Goal: Task Accomplishment & Management: Manage account settings

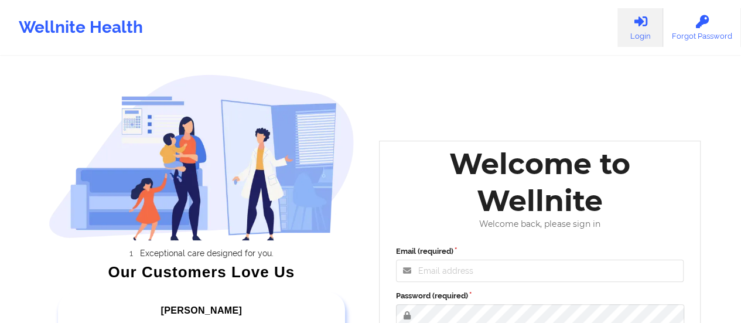
click at [440, 200] on div "Welcome to Wellnite" at bounding box center [540, 182] width 305 height 74
click at [432, 269] on input "Email (required)" at bounding box center [540, 271] width 288 height 22
paste input "[EMAIL_ADDRESS][DOMAIN_NAME]"
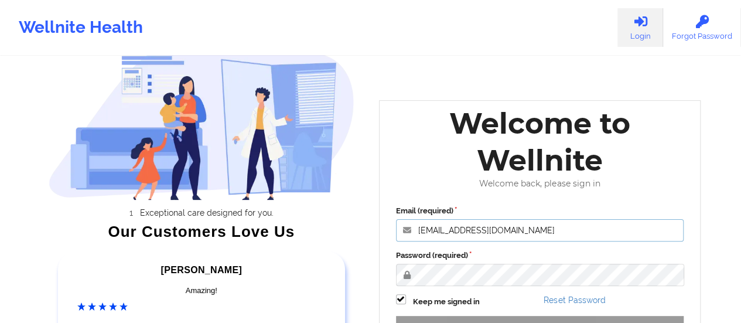
scroll to position [59, 0]
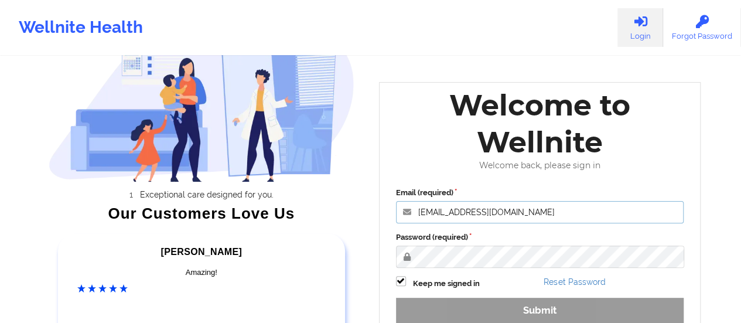
type input "[EMAIL_ADDRESS][DOMAIN_NAME]"
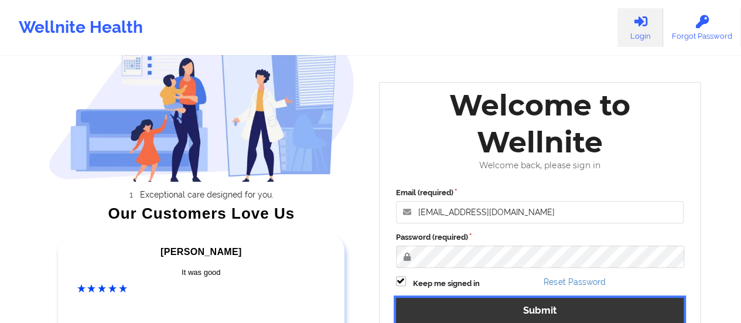
click at [507, 308] on button "Submit" at bounding box center [540, 310] width 288 height 25
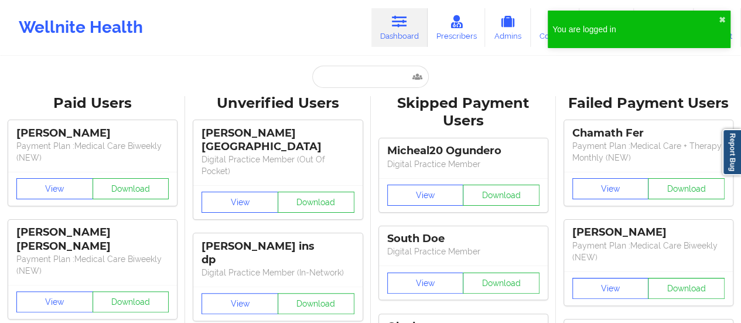
click at [722, 15] on div "You are logged in ✖︎" at bounding box center [639, 29] width 183 height 37
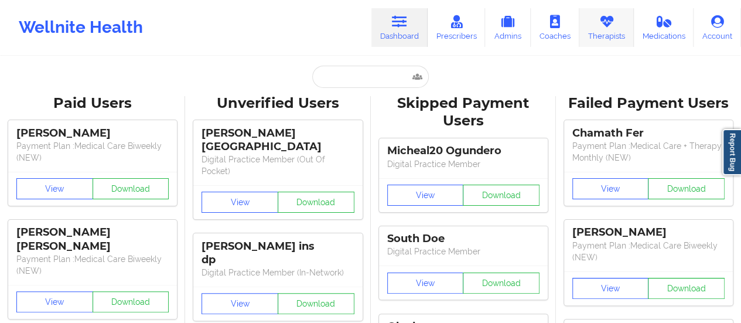
click at [600, 32] on link "Therapists" at bounding box center [606, 27] width 54 height 39
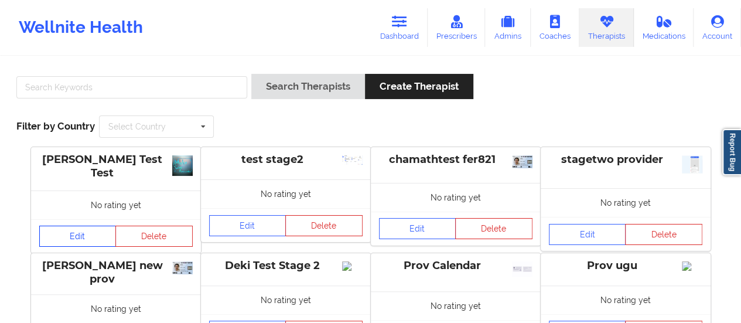
click at [97, 240] on link "Edit" at bounding box center [77, 236] width 77 height 21
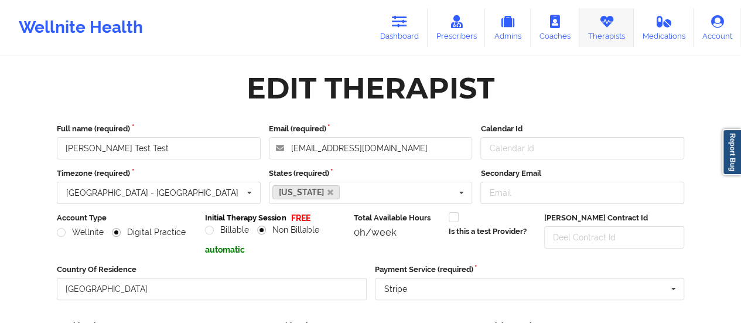
click at [597, 32] on link "Therapists" at bounding box center [606, 27] width 54 height 39
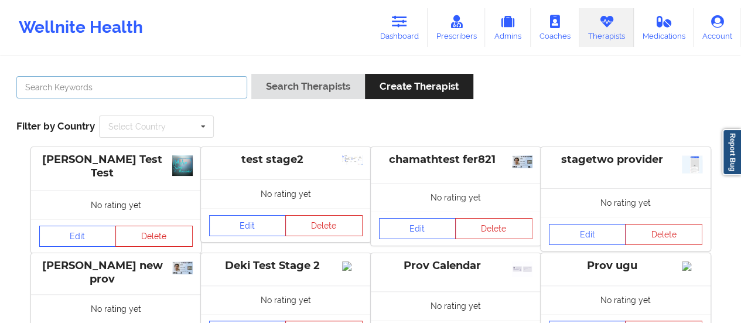
click at [109, 83] on input "text" at bounding box center [131, 87] width 231 height 22
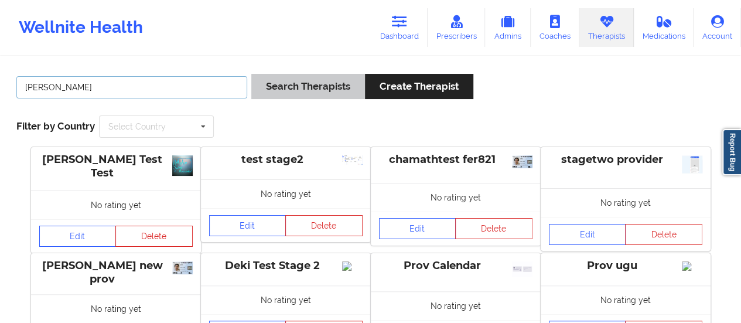
type input "[PERSON_NAME]"
click at [302, 88] on button "Search Therapists" at bounding box center [308, 86] width 114 height 25
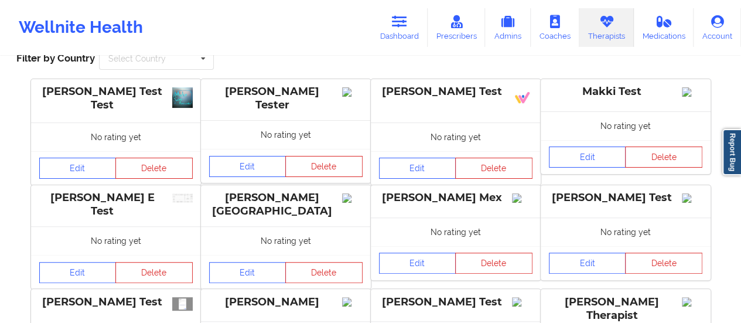
scroll to position [44, 0]
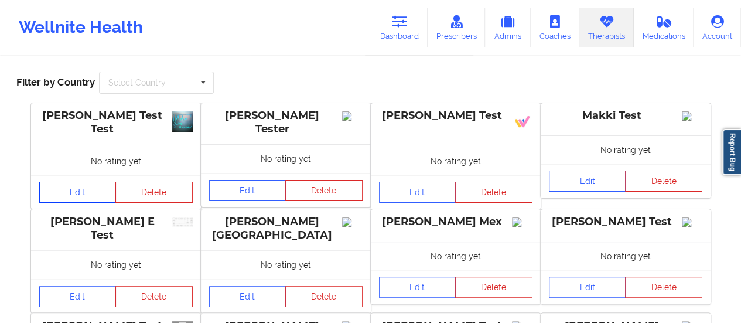
click at [96, 187] on link "Edit" at bounding box center [77, 192] width 77 height 21
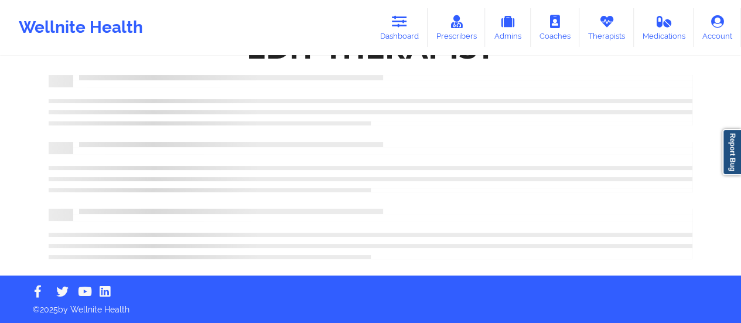
scroll to position [44, 0]
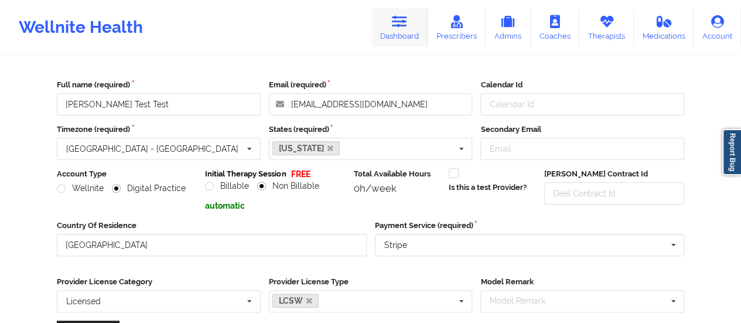
click at [395, 38] on link "Dashboard" at bounding box center [399, 27] width 56 height 39
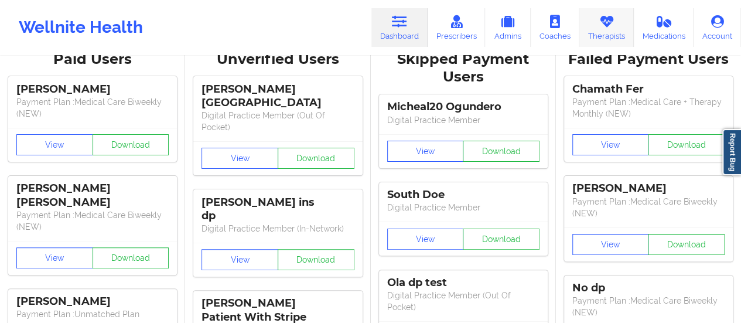
click at [608, 29] on link "Therapists" at bounding box center [606, 27] width 54 height 39
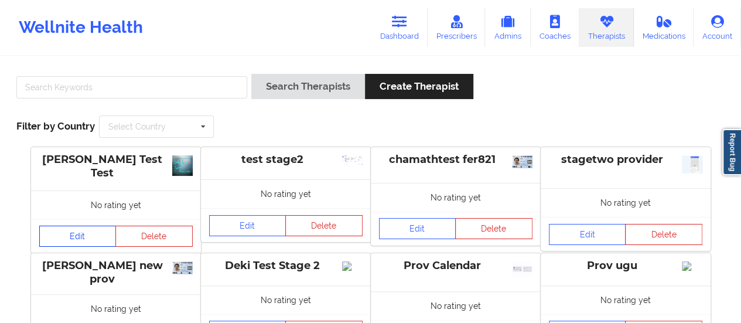
click at [83, 234] on link "Edit" at bounding box center [77, 236] width 77 height 21
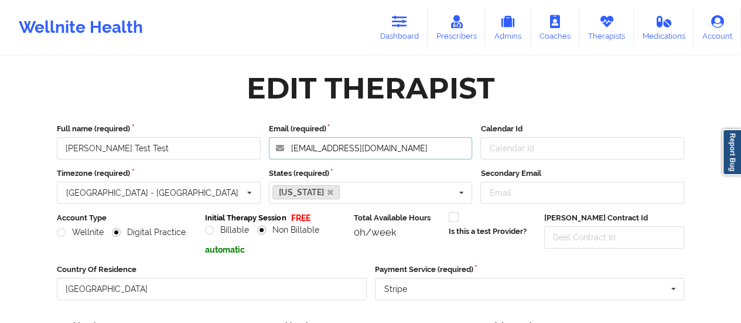
drag, startPoint x: 425, startPoint y: 149, endPoint x: 282, endPoint y: 151, distance: 143.0
click at [282, 151] on input "[EMAIL_ADDRESS][DOMAIN_NAME]" at bounding box center [371, 148] width 204 height 22
